Goal: Task Accomplishment & Management: Use online tool/utility

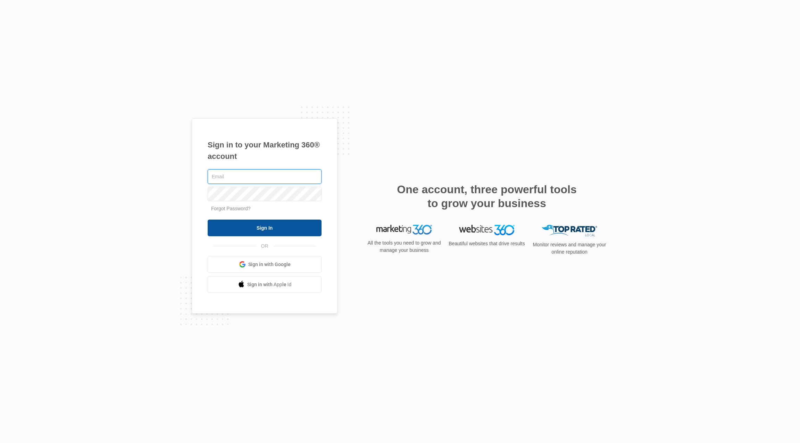
type input "[PERSON_NAME][EMAIL_ADDRESS][DOMAIN_NAME]"
click at [295, 228] on input "Sign In" at bounding box center [265, 228] width 114 height 17
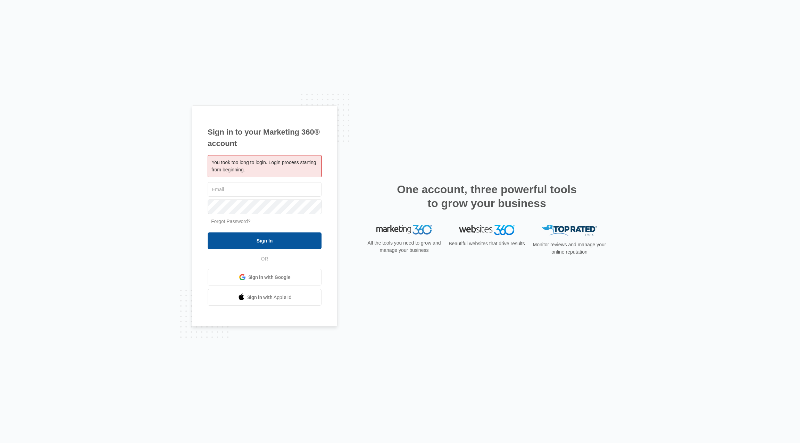
type input "[PERSON_NAME][EMAIL_ADDRESS][DOMAIN_NAME]"
click at [273, 241] on input "Sign In" at bounding box center [265, 241] width 114 height 17
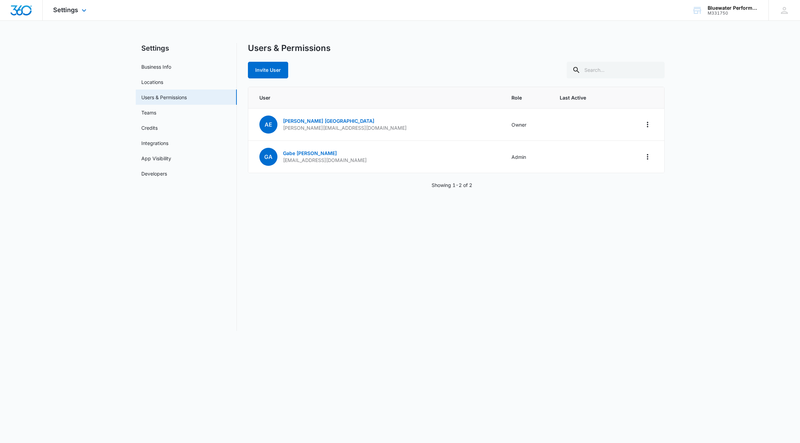
click at [60, 14] on div "Settings Apps Reputation Forms CRM Email Social POS Content Ads Intelligence Fi…" at bounding box center [71, 10] width 56 height 20
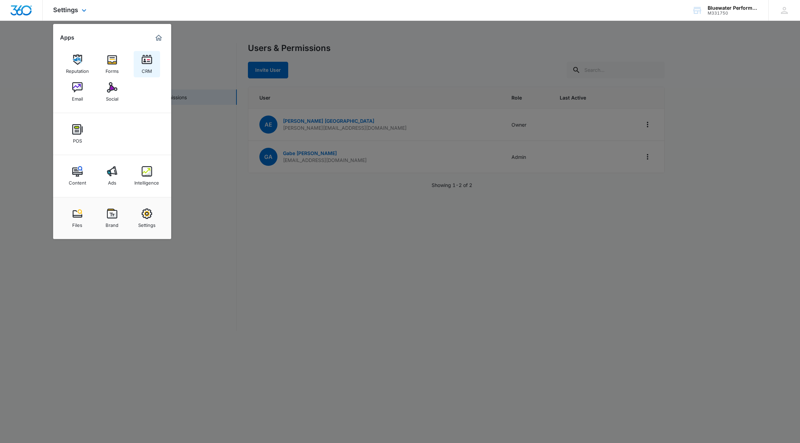
click at [145, 60] on img at bounding box center [147, 60] width 10 height 10
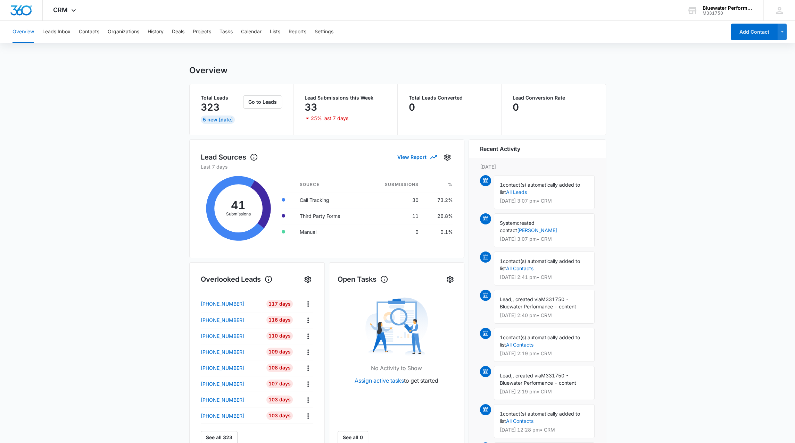
click at [223, 99] on p "Total Leads" at bounding box center [221, 97] width 41 height 5
click at [273, 101] on button "Go to Leads" at bounding box center [262, 101] width 39 height 13
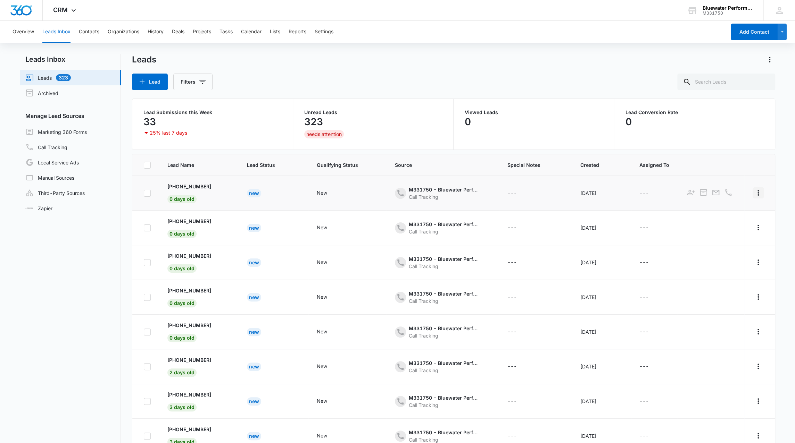
drag, startPoint x: 758, startPoint y: 191, endPoint x: 752, endPoint y: 191, distance: 5.6
click at [753, 191] on button "Actions" at bounding box center [757, 192] width 11 height 11
click at [553, 193] on div "---" at bounding box center [535, 193] width 56 height 8
click at [203, 186] on p "+1 (720) 680-0006" at bounding box center [189, 186] width 44 height 7
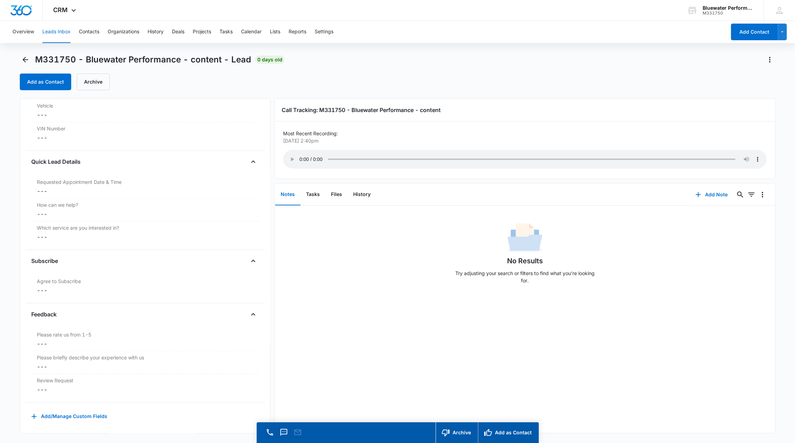
scroll to position [19, 0]
